Goal: Transaction & Acquisition: Purchase product/service

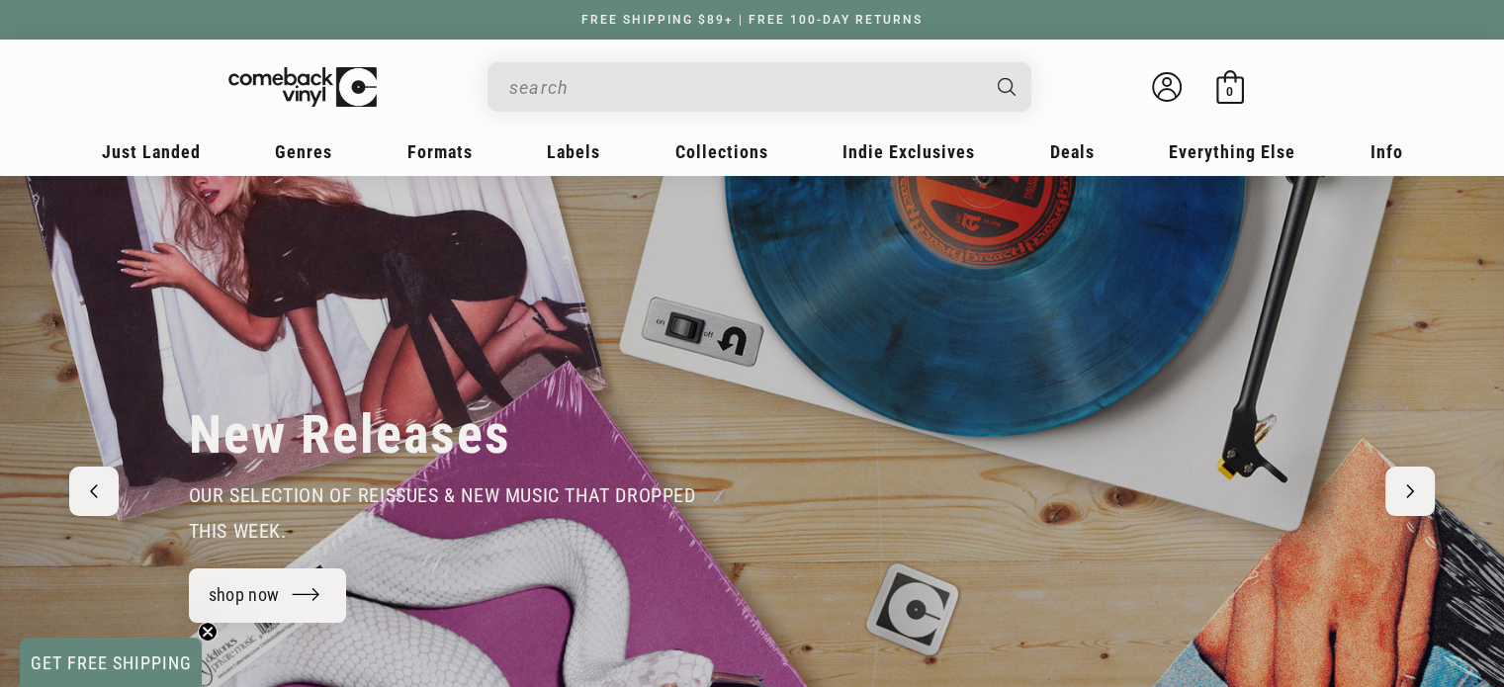
click at [532, 87] on input "Search" at bounding box center [743, 87] width 469 height 41
type input "one direction"
click at [984, 62] on button "Search" at bounding box center [1008, 86] width 49 height 49
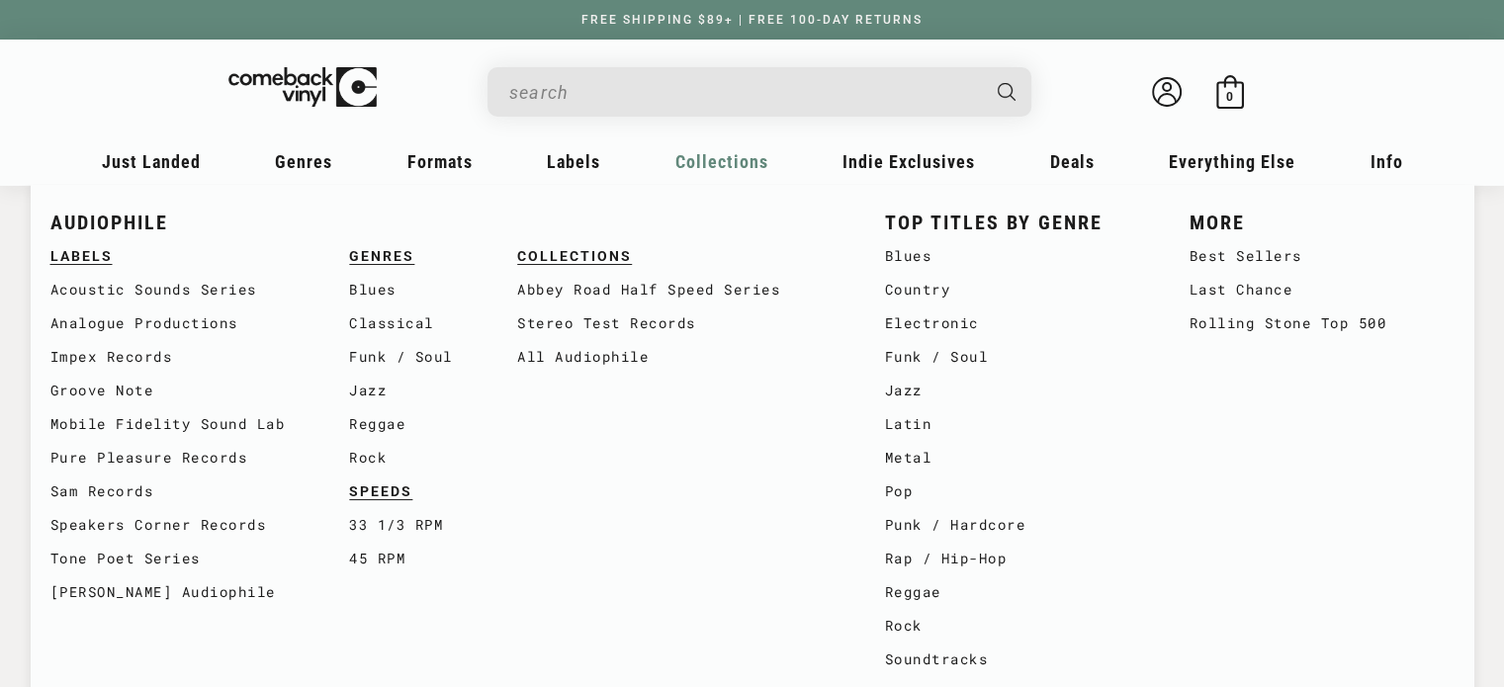
type input "one direction"
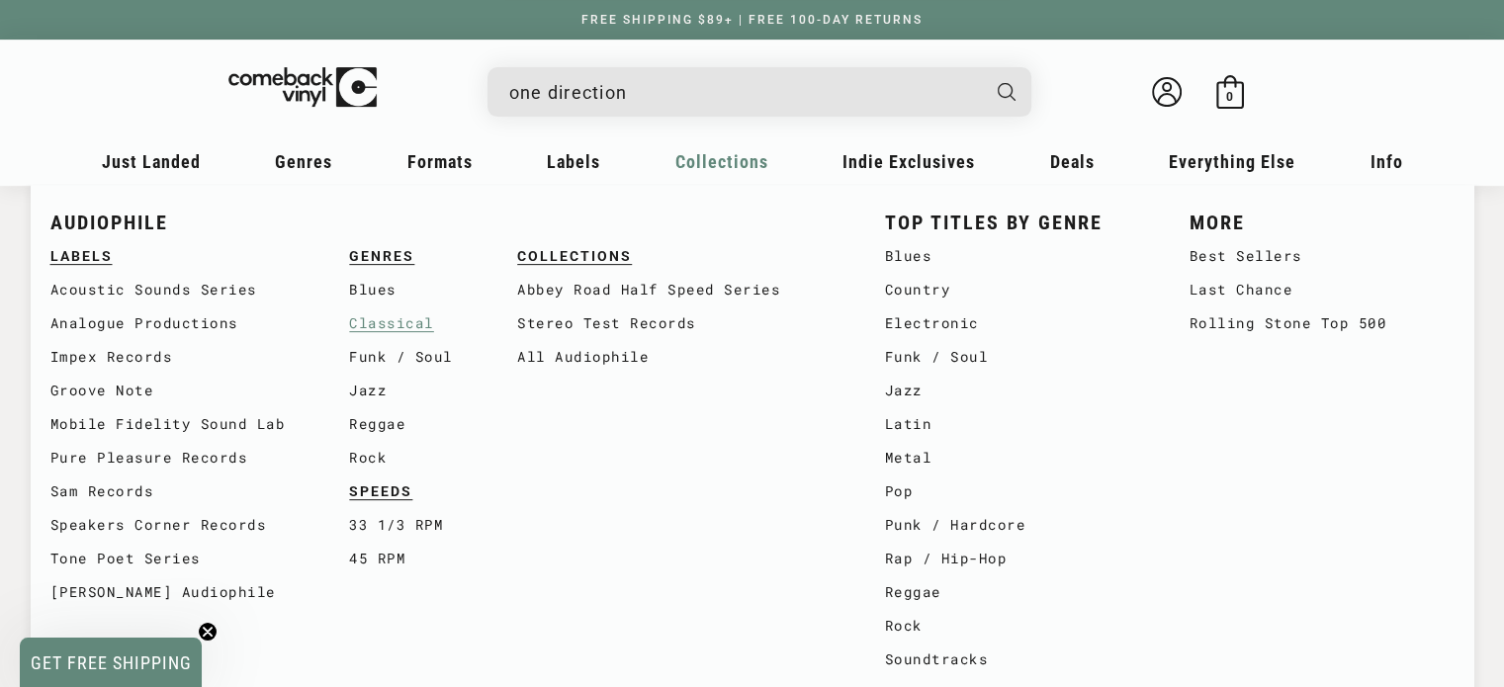
scroll to position [621, 0]
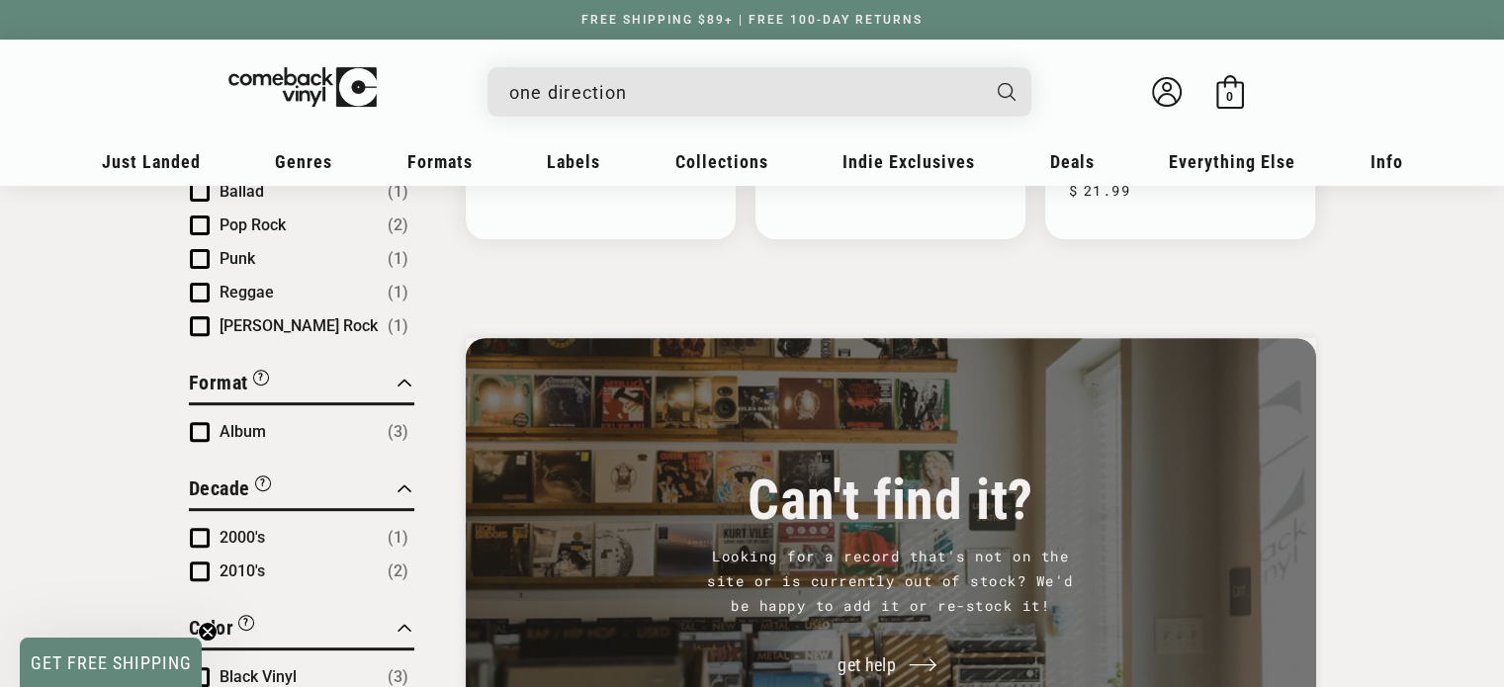
click at [675, 94] on input "one direction" at bounding box center [743, 92] width 469 height 41
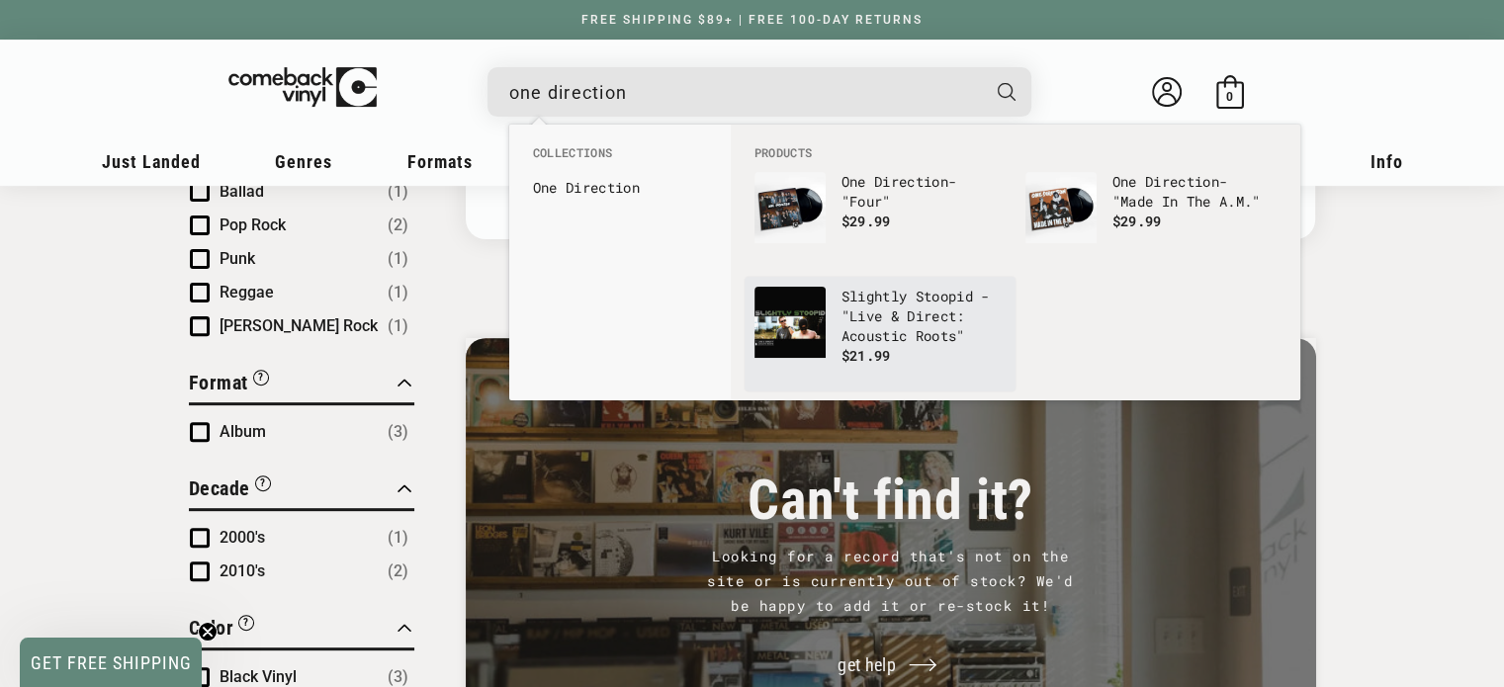
click at [870, 337] on p "Slightly Stoopid - "Live & Direct: Acoustic Roots"" at bounding box center [923, 316] width 164 height 59
